Goal: Transaction & Acquisition: Purchase product/service

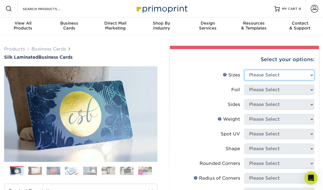
click at [294, 75] on select "Please Select 1.5" x 3.5" - Mini 1.75" x 3.5" - Mini 2" x 2" - Square 2" x 3" -…" at bounding box center [279, 75] width 70 height 10
select select "2.12x3.38"
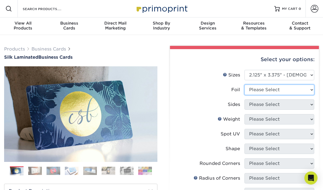
click at [293, 92] on select "Please Select No Yes" at bounding box center [279, 90] width 70 height 10
select select "1"
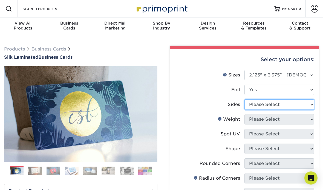
click at [282, 104] on select "Please Select Print Both Sides - Foil Both Sides Print Both Sides - Foil Front …" at bounding box center [279, 105] width 70 height 10
select select "e9e9dfb3-fba1-4d60-972c-fd9ca5904d33"
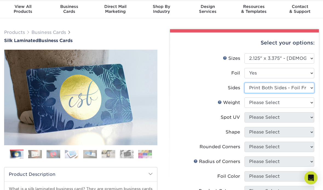
scroll to position [16, 0]
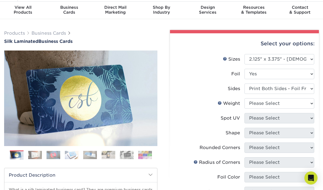
click at [291, 104] on select "Please Select 16PT" at bounding box center [279, 104] width 70 height 10
select select "16PT"
click at [301, 74] on select "Please Select No Yes" at bounding box center [279, 74] width 70 height 10
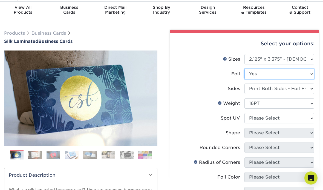
select select "0"
select select "-1"
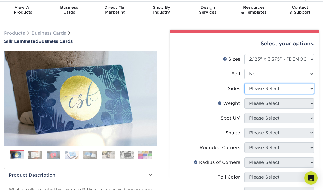
click at [287, 89] on select "Please Select Print Both Sides Print Front Only" at bounding box center [279, 89] width 70 height 10
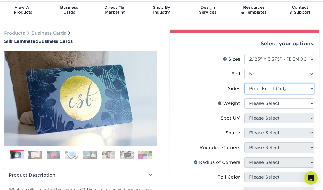
click at [294, 86] on select "Please Select Print Both Sides Print Front Only" at bounding box center [279, 89] width 70 height 10
select select "13abbda7-1d64-4f25-8bb2-c179b224825d"
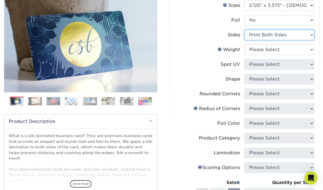
scroll to position [69, 0]
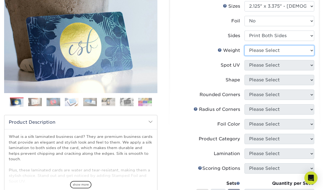
click at [306, 51] on select "Please Select 16PT" at bounding box center [279, 50] width 70 height 10
select select "16PT"
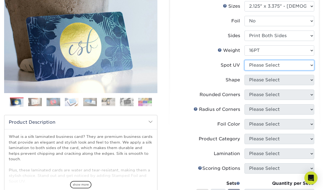
click at [295, 65] on select "Please Select No Spot UV Front and Back (Both Sides) Front Only Back Only" at bounding box center [279, 65] width 70 height 10
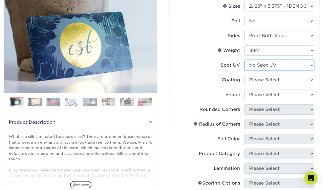
click at [297, 64] on select "Please Select No Spot UV Front and Back (Both Sides) Front Only Back Only" at bounding box center [279, 65] width 70 height 10
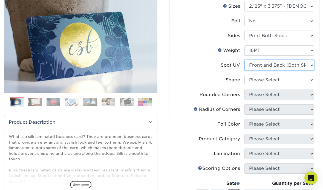
click at [291, 66] on select "Please Select No Spot UV Front and Back (Both Sides) Front Only Back Only" at bounding box center [279, 65] width 70 height 10
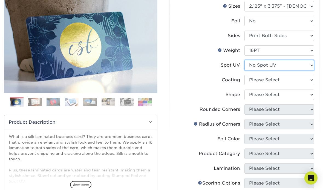
click at [295, 61] on select "Please Select No Spot UV Front and Back (Both Sides) Front Only Back Only" at bounding box center [279, 65] width 70 height 10
select select "0"
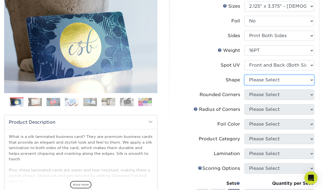
click at [291, 80] on select "Please Select Standard" at bounding box center [279, 80] width 70 height 10
select select "standard"
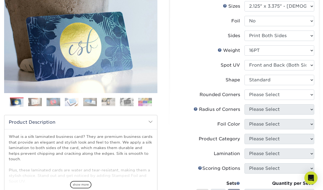
click at [282, 93] on select "Please Select Yes - Round 2 Corners Yes - Round 4 Corners No" at bounding box center [279, 95] width 70 height 10
select select "0"
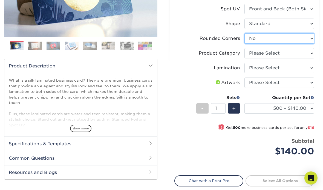
scroll to position [128, 0]
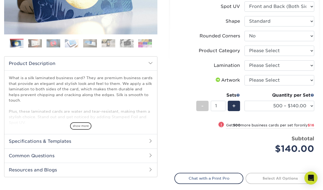
click at [306, 80] on select "Please Select I will upload files I need a design - $100" at bounding box center [279, 80] width 70 height 10
select select "upload"
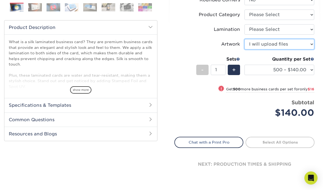
scroll to position [163, 0]
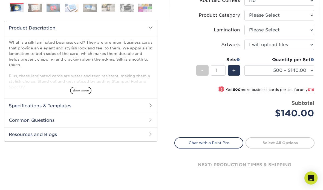
click at [137, 119] on h2 "Common Questions" at bounding box center [80, 120] width 153 height 14
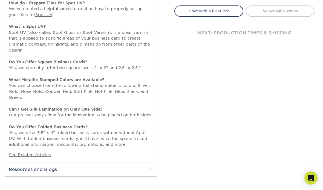
scroll to position [301, 0]
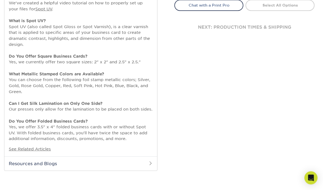
click at [115, 160] on h2 "Resources and Blogs" at bounding box center [80, 164] width 153 height 14
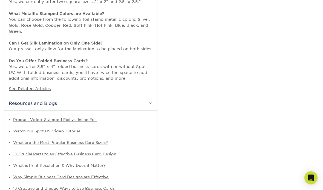
scroll to position [361, 0]
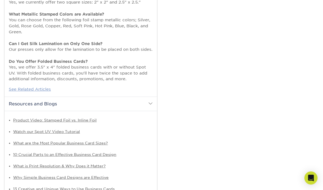
click at [45, 87] on link "See Related Articles" at bounding box center [30, 89] width 42 height 5
